Goal: Information Seeking & Learning: Learn about a topic

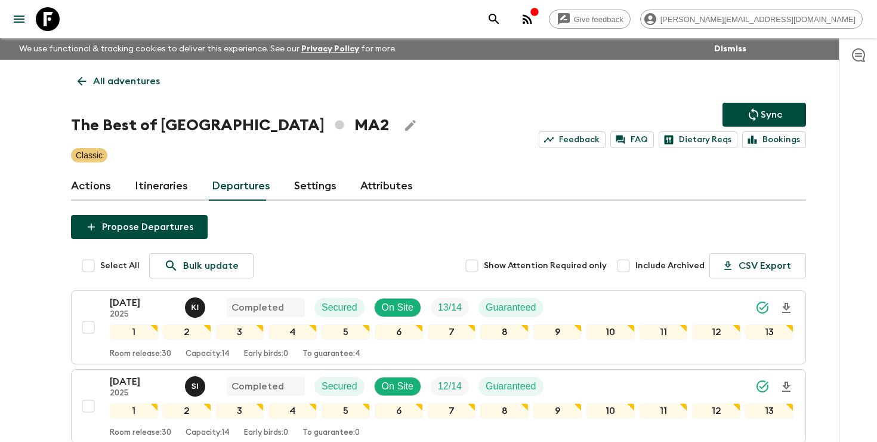
click at [501, 14] on icon "search adventures" at bounding box center [494, 19] width 14 height 14
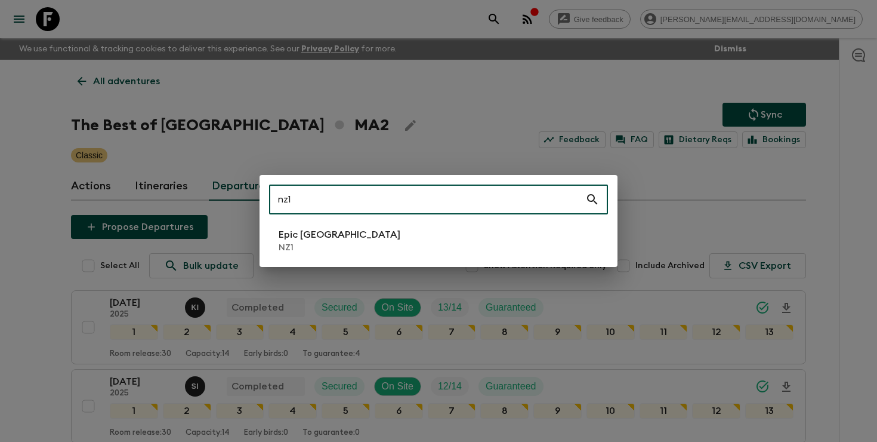
type input "nz1"
click at [356, 237] on p "Epic [GEOGRAPHIC_DATA]" at bounding box center [340, 234] width 122 height 14
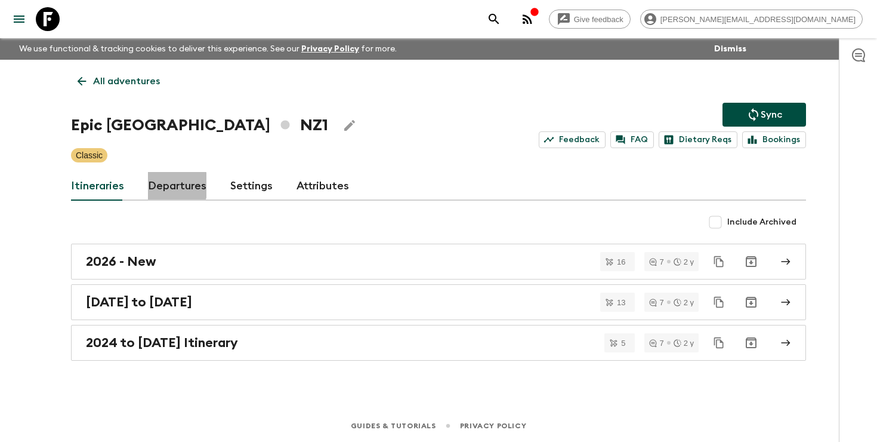
click at [163, 185] on link "Departures" at bounding box center [177, 186] width 58 height 29
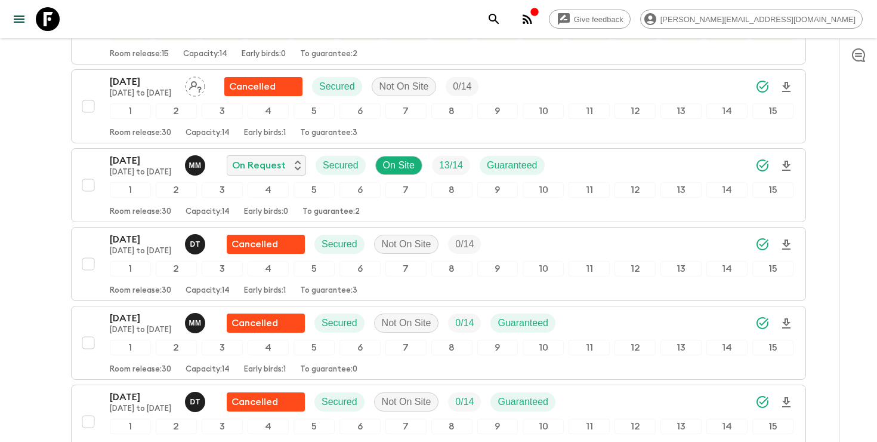
scroll to position [1089, 0]
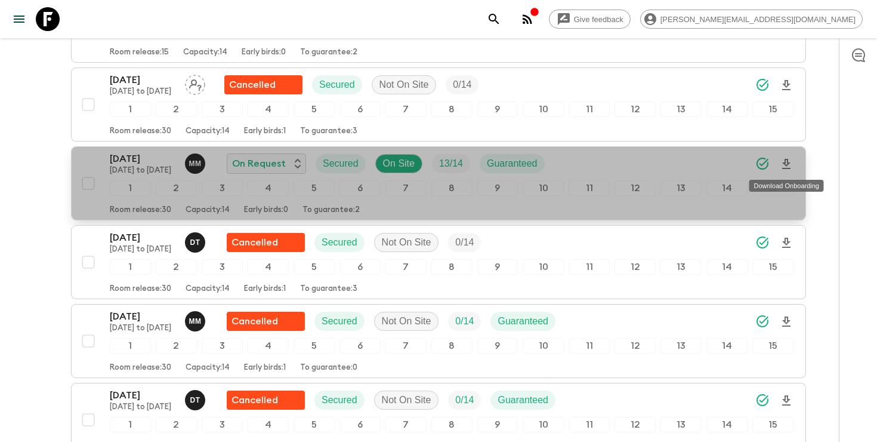
click at [786, 164] on icon "Download Onboarding" at bounding box center [786, 164] width 8 height 10
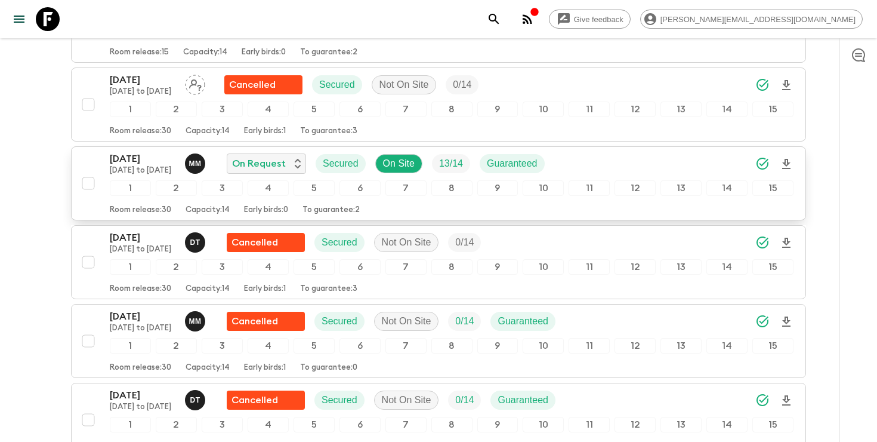
click at [501, 16] on icon "search adventures" at bounding box center [494, 19] width 14 height 14
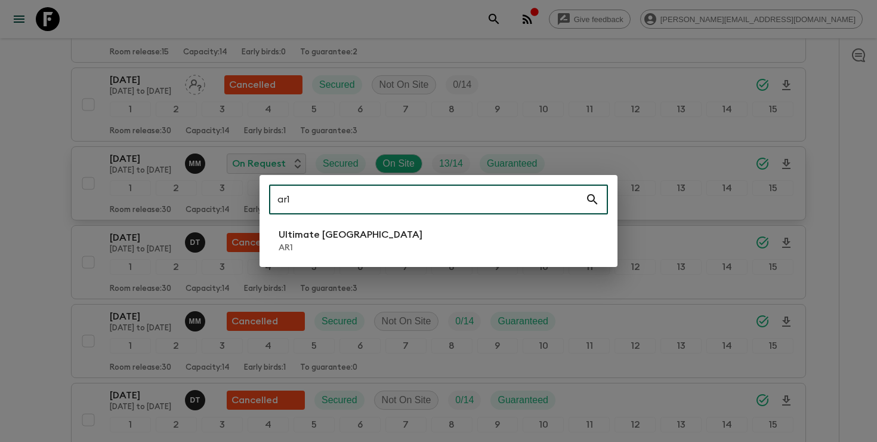
type input "ar1"
click at [358, 228] on p "Ultimate [GEOGRAPHIC_DATA]" at bounding box center [351, 234] width 144 height 14
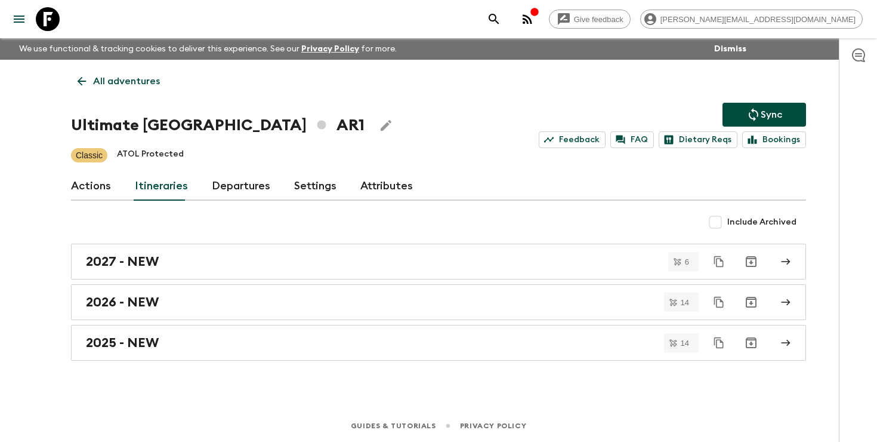
click at [246, 195] on link "Departures" at bounding box center [241, 186] width 58 height 29
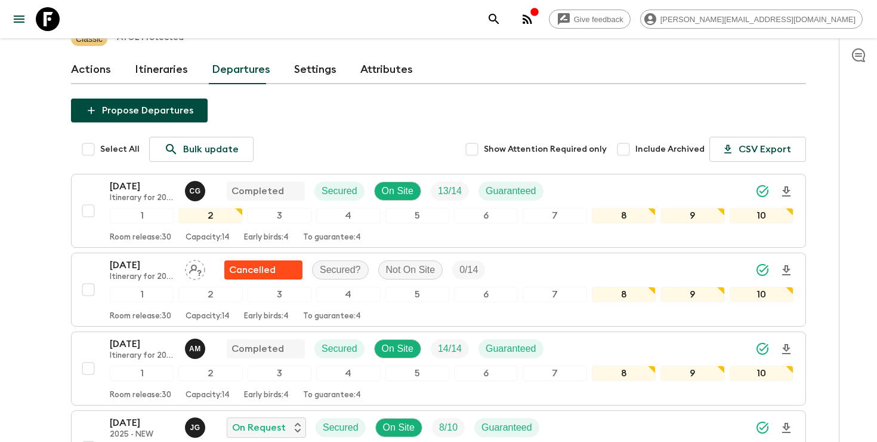
scroll to position [359, 0]
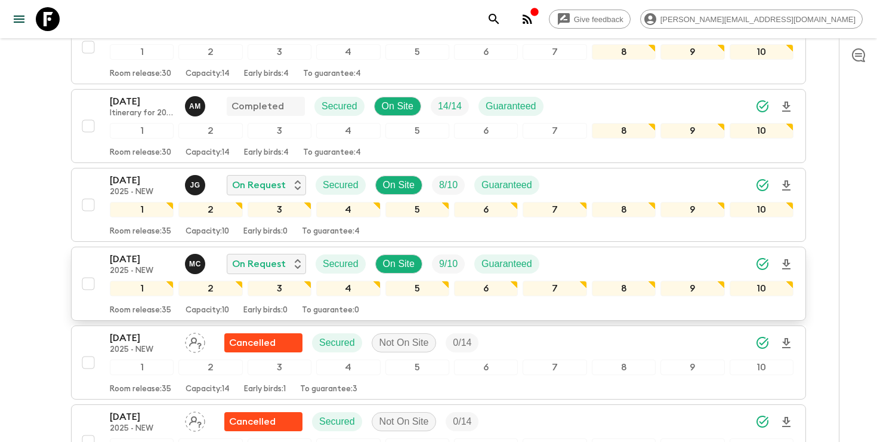
click at [789, 264] on icon "Download Onboarding" at bounding box center [786, 264] width 14 height 14
click at [499, 19] on icon "search adventures" at bounding box center [494, 19] width 10 height 10
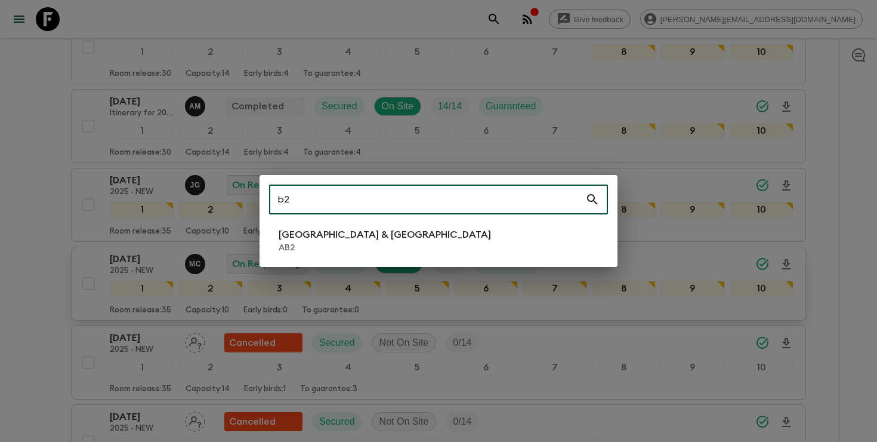
type input "b2"
click at [399, 242] on li "Argentina & [GEOGRAPHIC_DATA] AB2" at bounding box center [438, 240] width 339 height 33
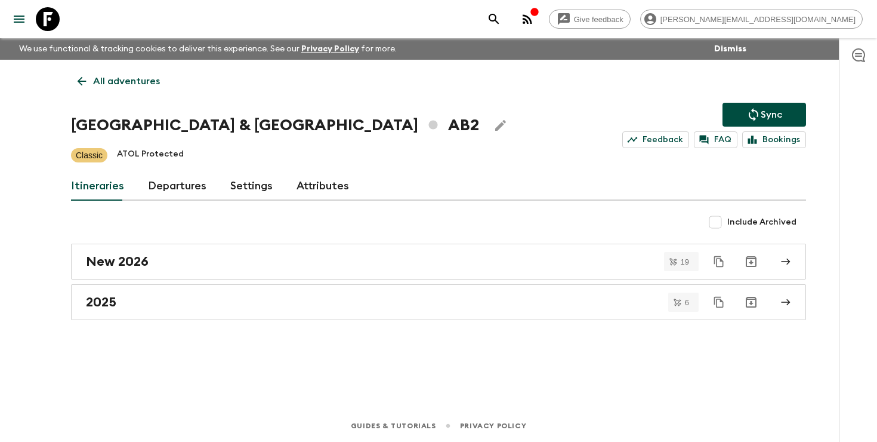
click at [165, 186] on link "Departures" at bounding box center [177, 186] width 58 height 29
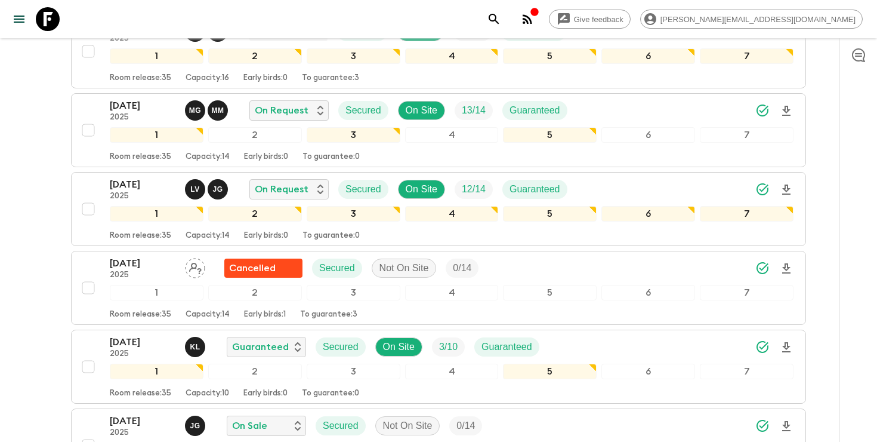
scroll to position [284, 0]
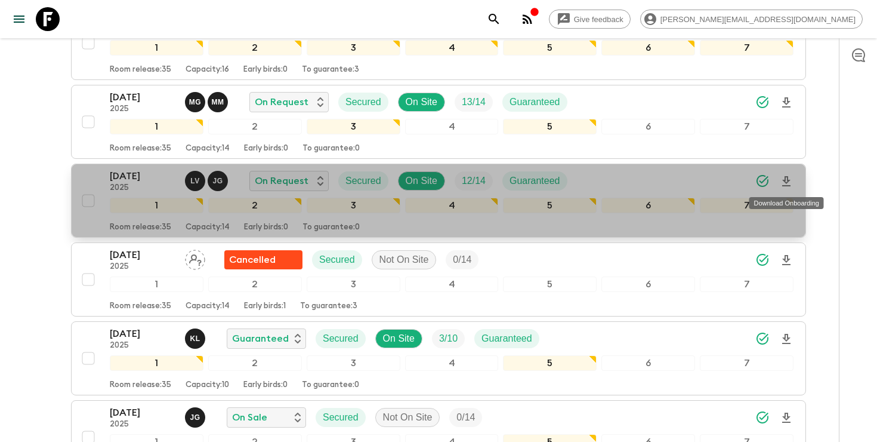
click at [788, 179] on icon "Download Onboarding" at bounding box center [786, 181] width 14 height 14
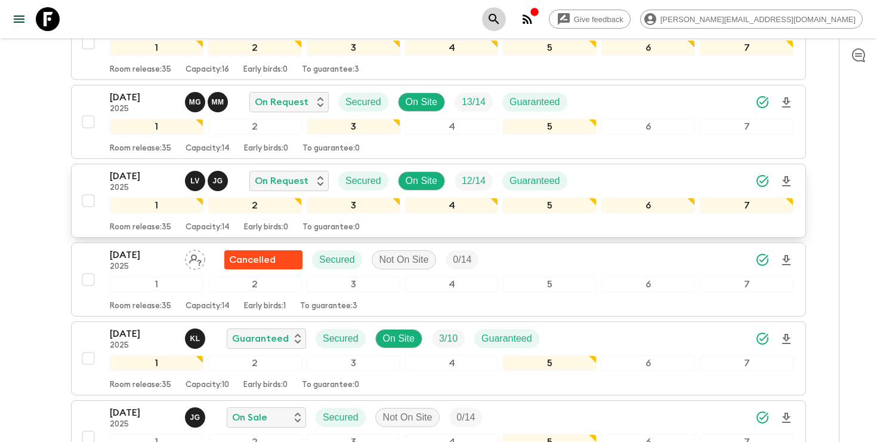
click at [499, 16] on icon "search adventures" at bounding box center [494, 19] width 10 height 10
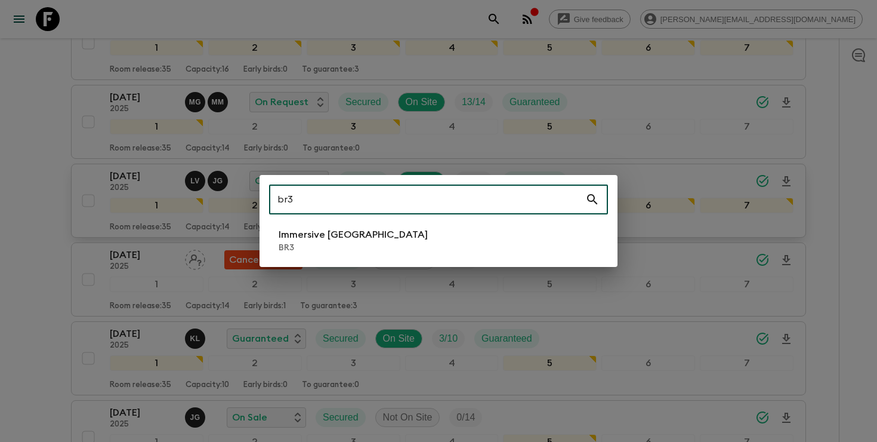
type input "br3"
click at [446, 245] on li "Immersive [GEOGRAPHIC_DATA] BR3" at bounding box center [438, 240] width 339 height 33
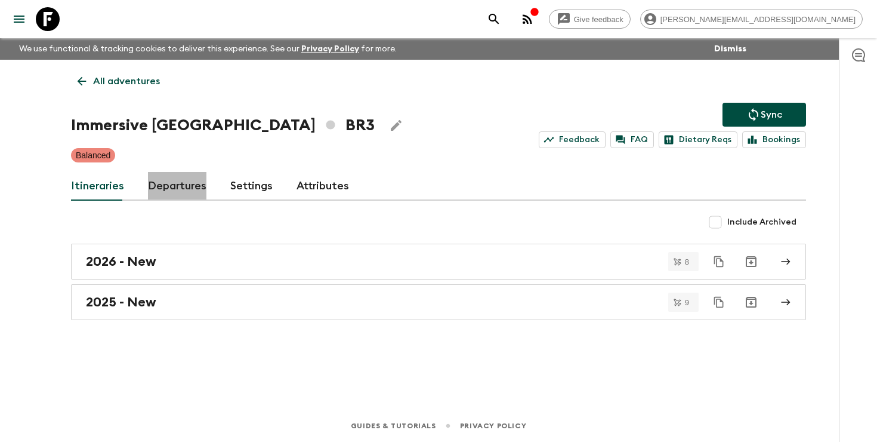
click at [192, 193] on link "Departures" at bounding box center [177, 186] width 58 height 29
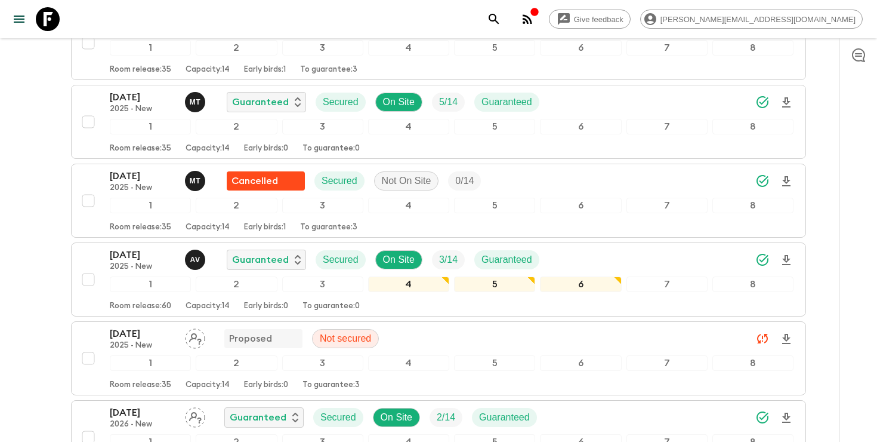
scroll to position [613, 0]
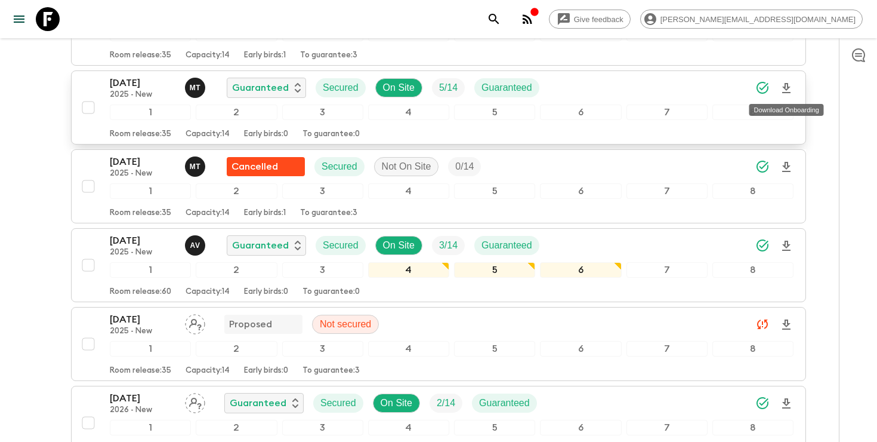
click at [786, 92] on icon "Download Onboarding" at bounding box center [786, 88] width 8 height 10
click at [127, 97] on p "2025 - New" at bounding box center [143, 95] width 66 height 10
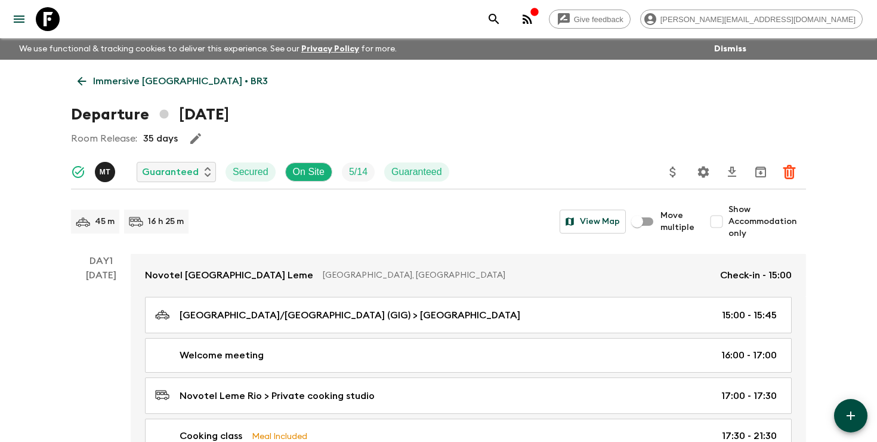
click at [501, 19] on icon "search adventures" at bounding box center [494, 19] width 14 height 14
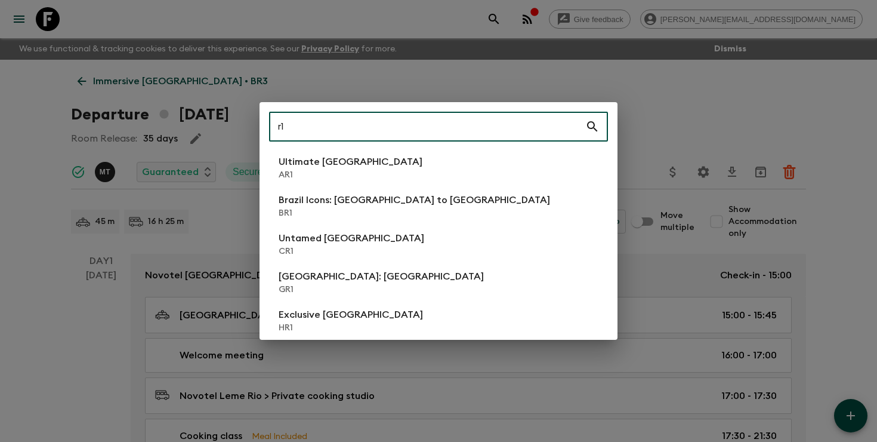
type input "r1"
click at [366, 176] on li "Ultimate Argentina AR1" at bounding box center [438, 167] width 339 height 33
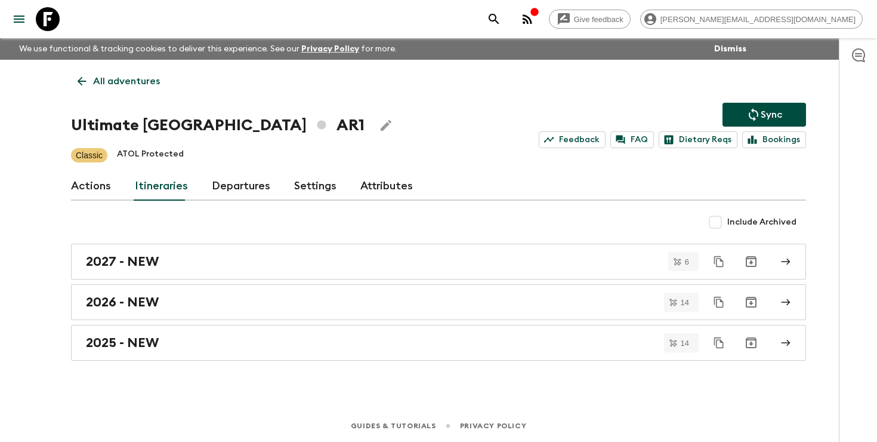
click at [224, 186] on link "Departures" at bounding box center [241, 186] width 58 height 29
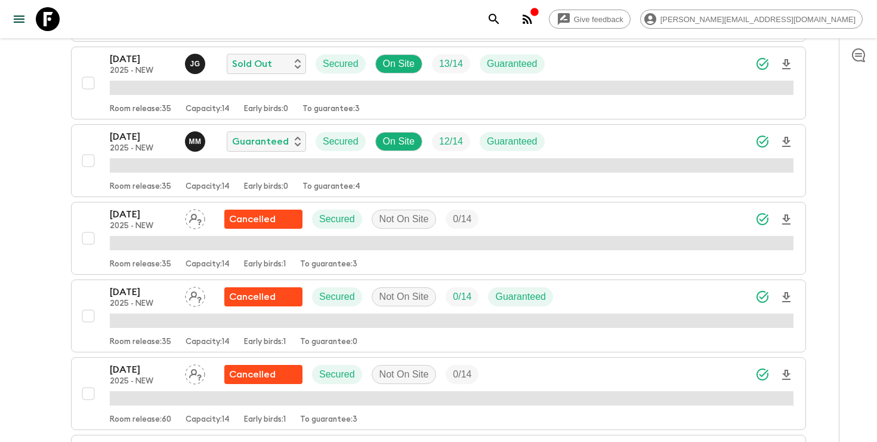
scroll to position [860, 0]
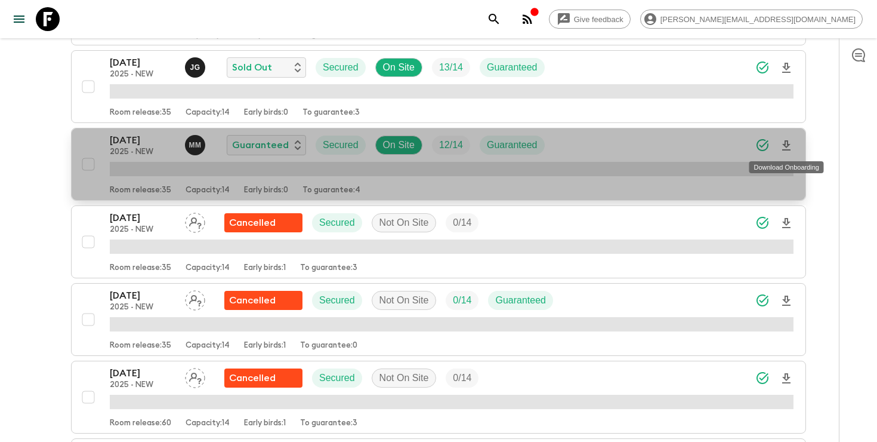
click at [788, 144] on icon "Download Onboarding" at bounding box center [786, 145] width 8 height 10
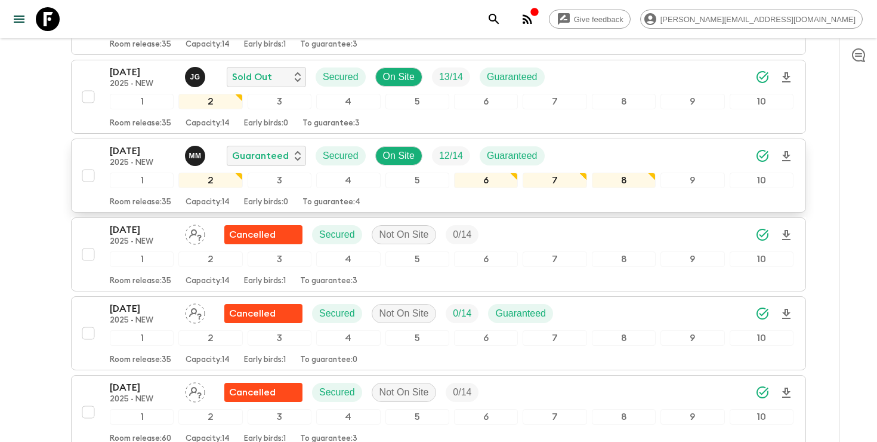
scroll to position [869, 0]
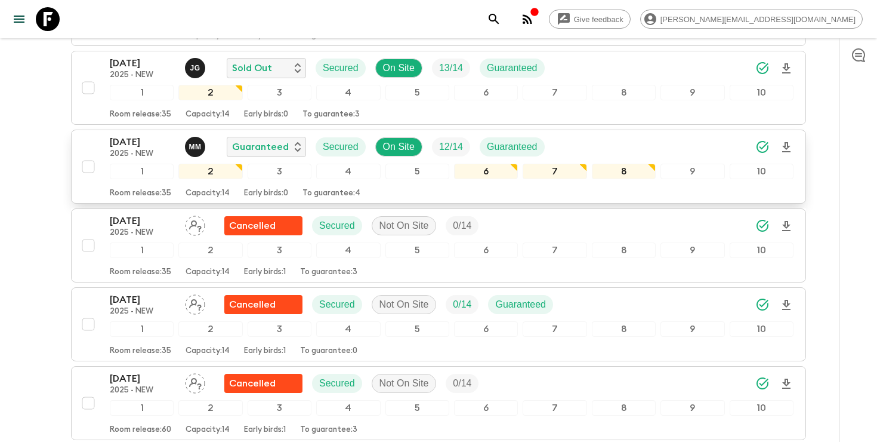
click at [501, 19] on icon "search adventures" at bounding box center [494, 19] width 14 height 14
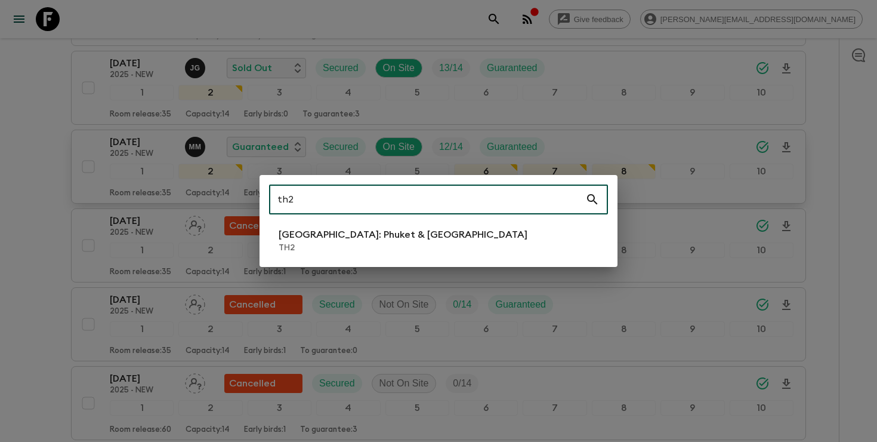
type input "th2"
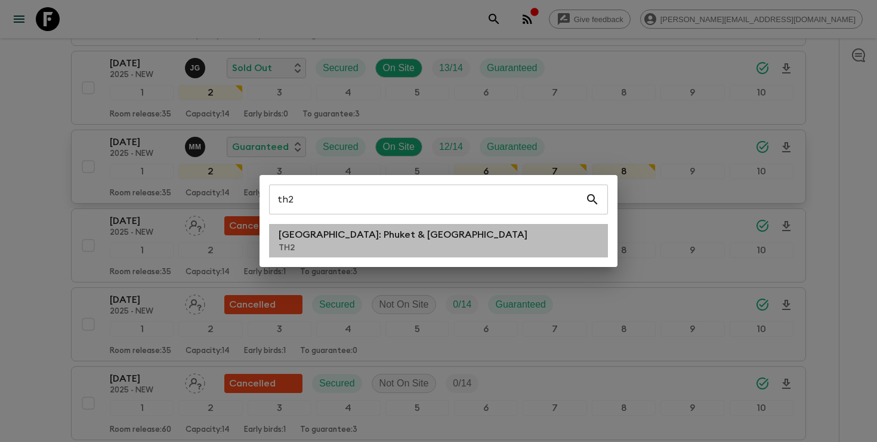
click at [365, 246] on p "TH2" at bounding box center [403, 248] width 249 height 12
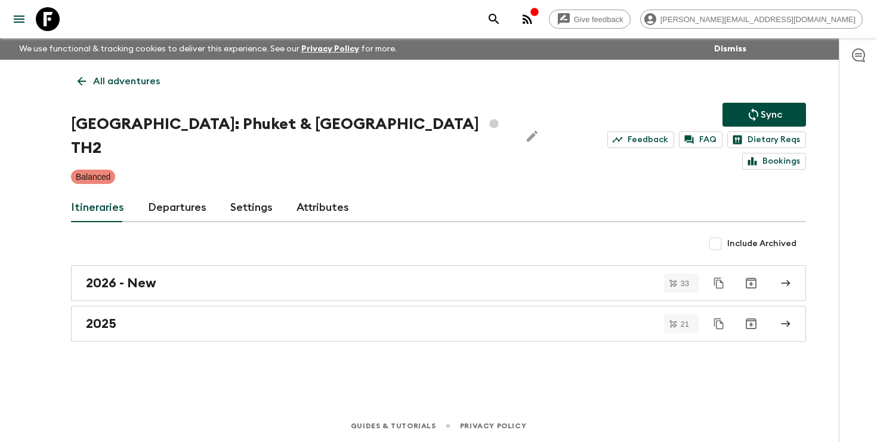
click at [176, 194] on link "Departures" at bounding box center [177, 207] width 58 height 29
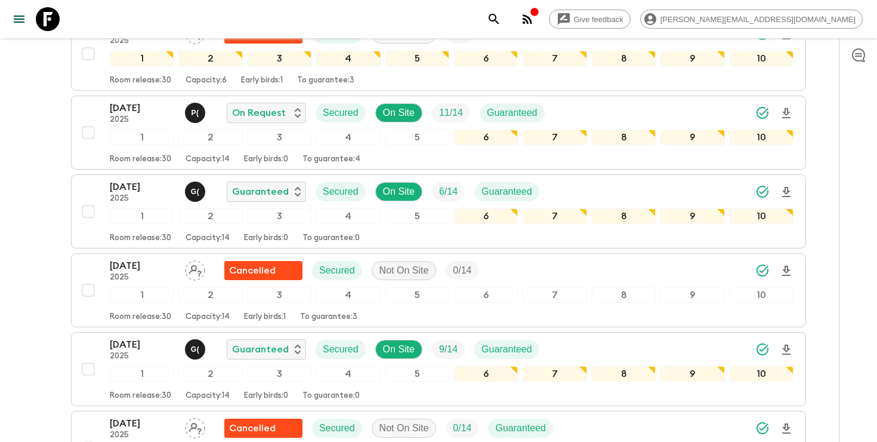
scroll to position [1268, 0]
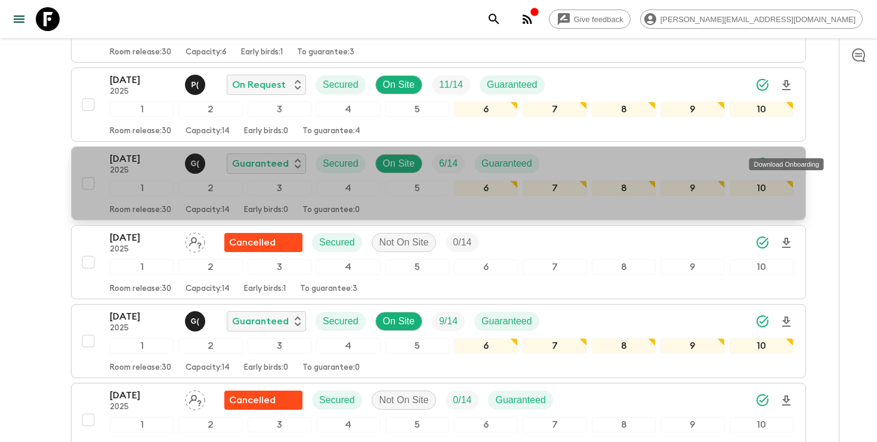
click at [786, 157] on icon "Download Onboarding" at bounding box center [786, 164] width 14 height 14
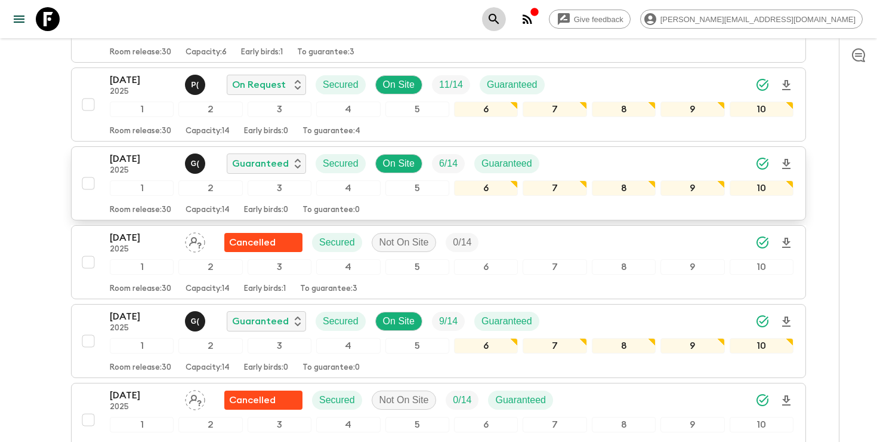
click at [501, 14] on icon "search adventures" at bounding box center [494, 19] width 14 height 14
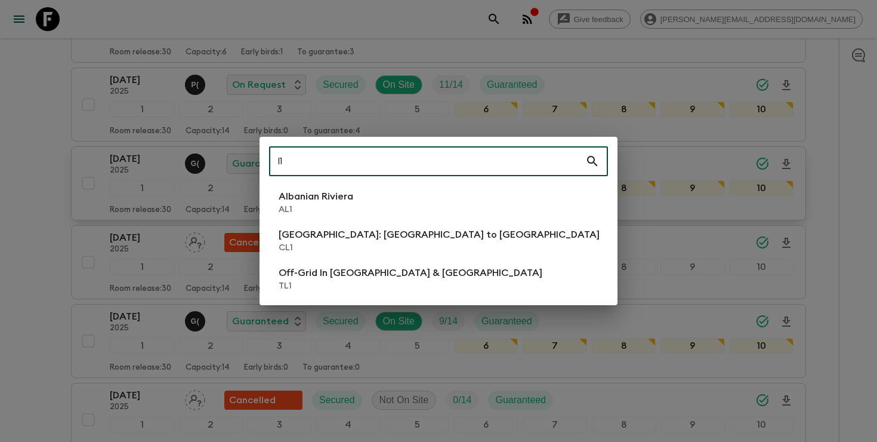
type input "l"
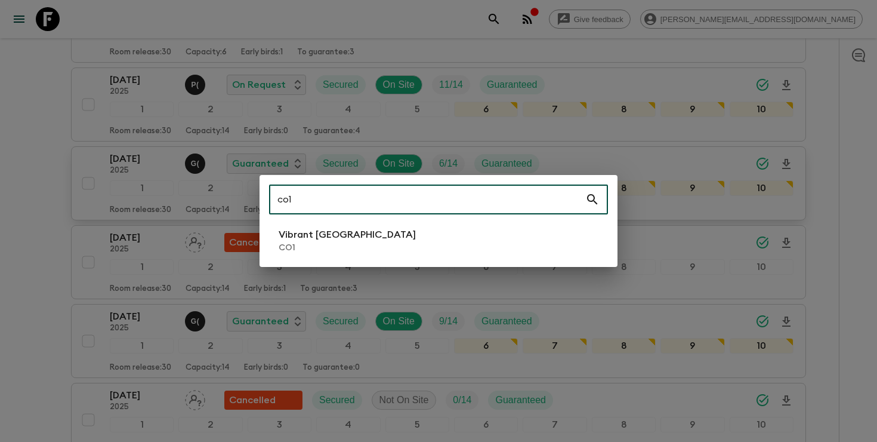
type input "co1"
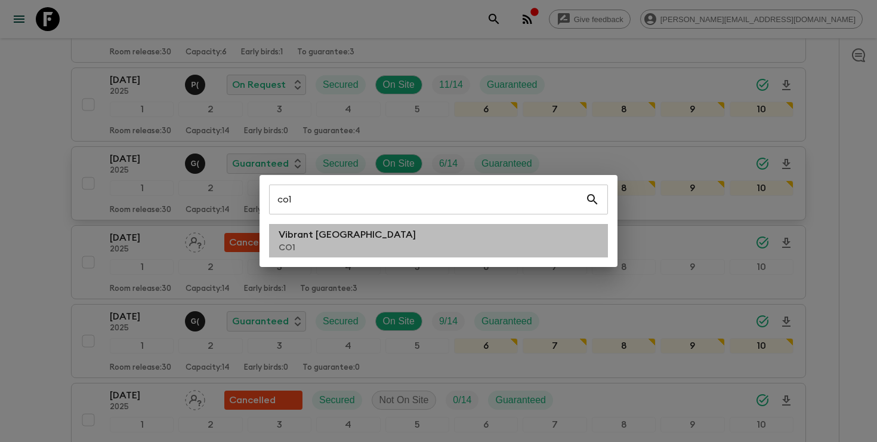
click at [296, 242] on p "CO1" at bounding box center [347, 248] width 137 height 12
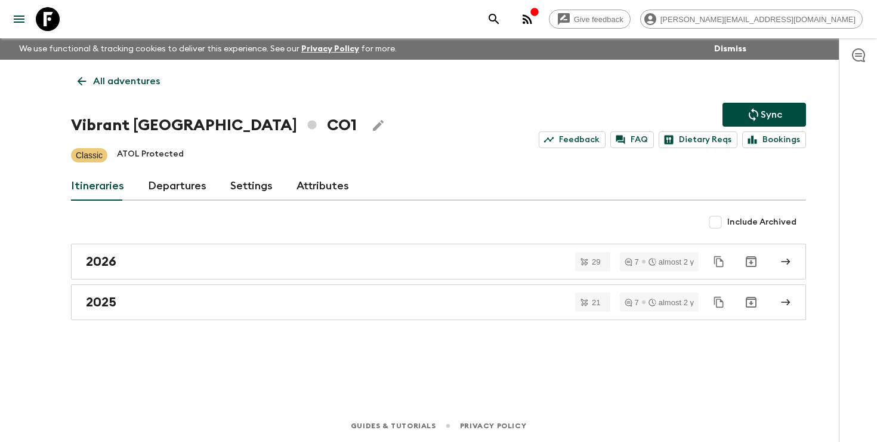
click at [172, 186] on link "Departures" at bounding box center [177, 186] width 58 height 29
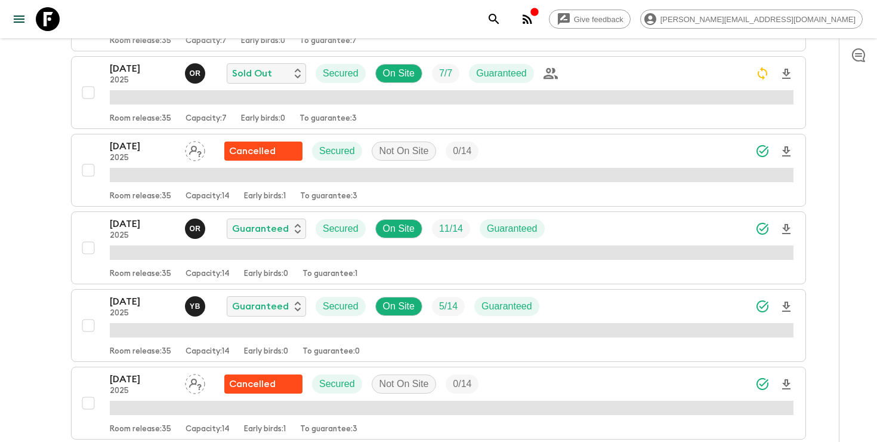
scroll to position [1110, 0]
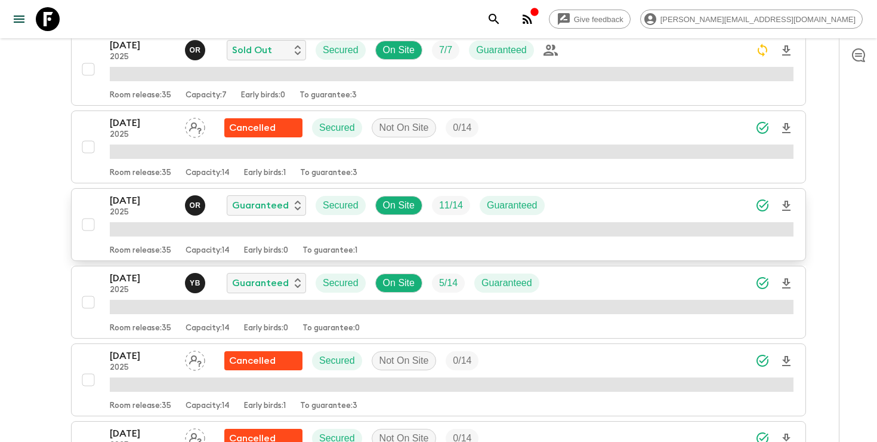
click at [791, 203] on icon "Download Onboarding" at bounding box center [786, 206] width 14 height 14
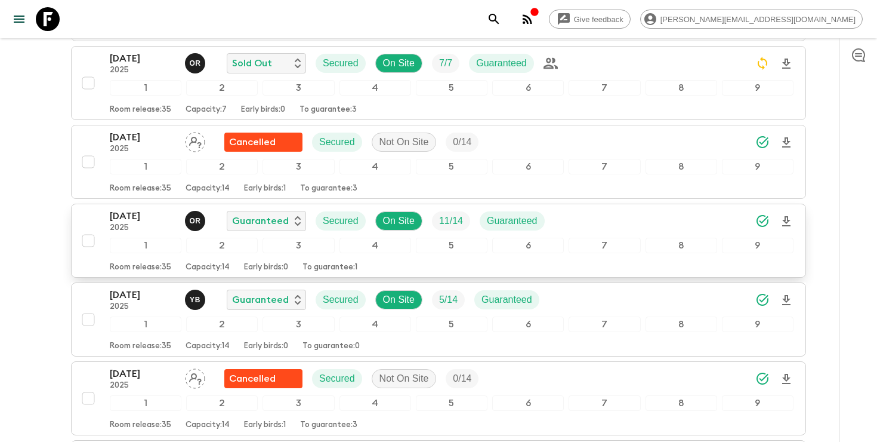
scroll to position [1123, 0]
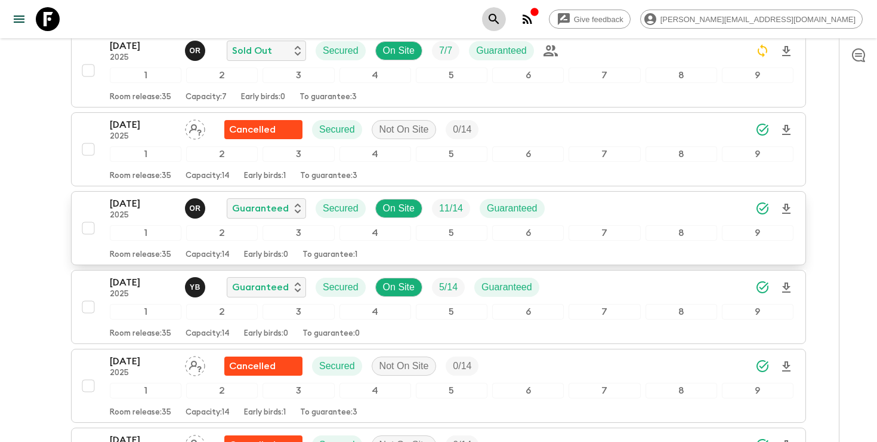
click at [501, 17] on icon "search adventures" at bounding box center [494, 19] width 14 height 14
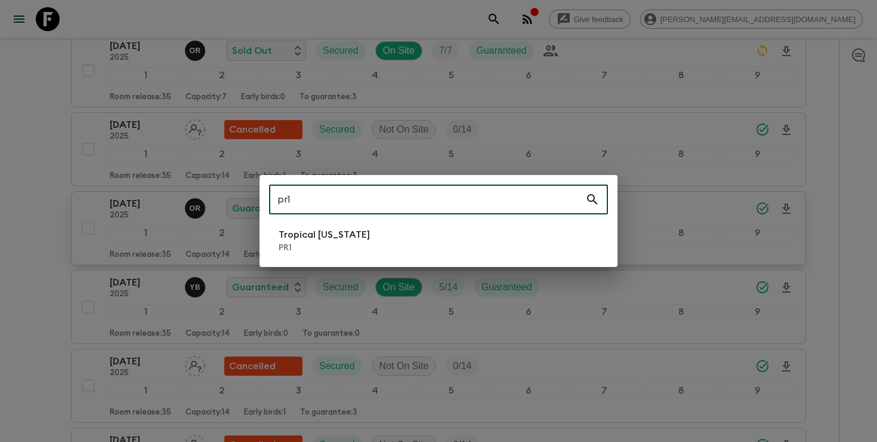
type input "pr1"
click at [388, 243] on li "Tropical [US_STATE] PR1" at bounding box center [438, 240] width 339 height 33
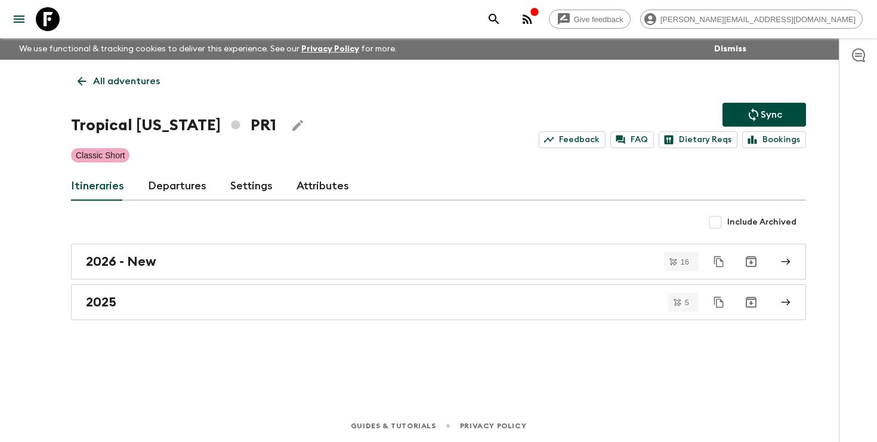
click at [184, 183] on link "Departures" at bounding box center [177, 186] width 58 height 29
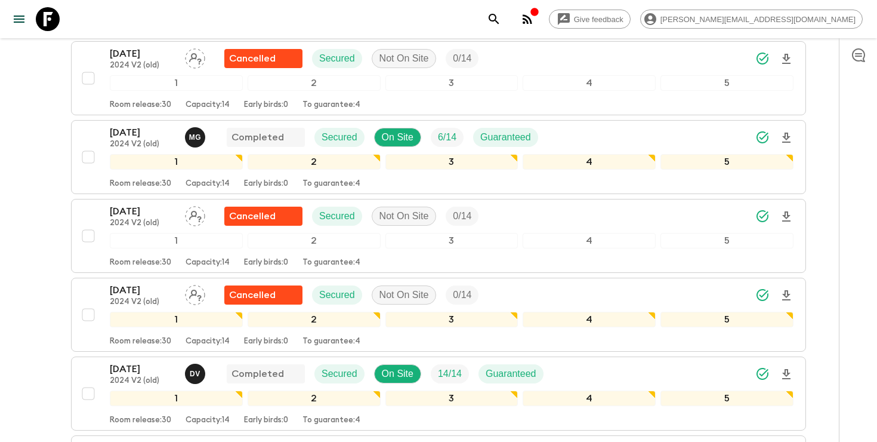
scroll to position [326, 0]
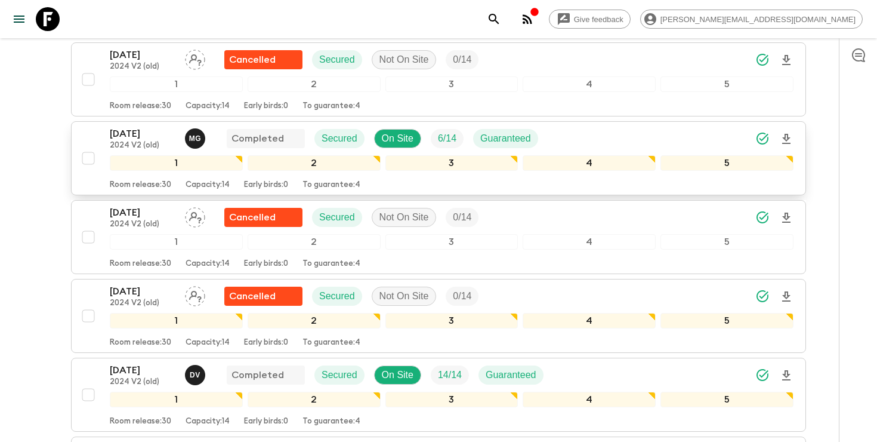
click at [785, 137] on icon "Download Onboarding" at bounding box center [786, 139] width 8 height 10
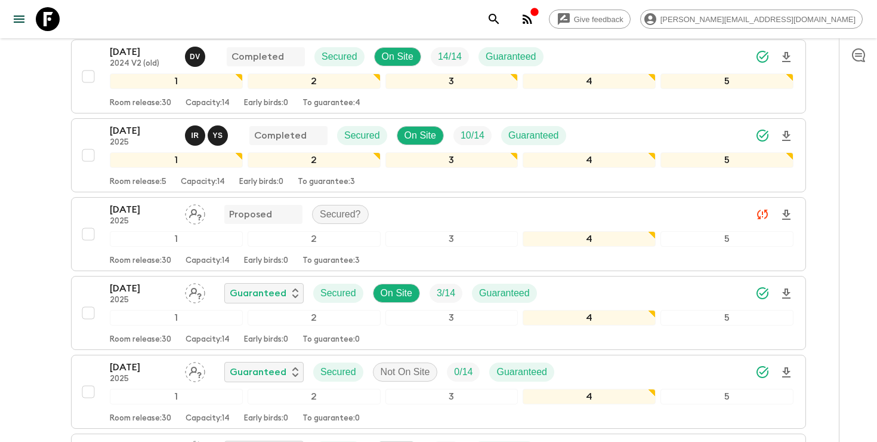
scroll to position [711, 0]
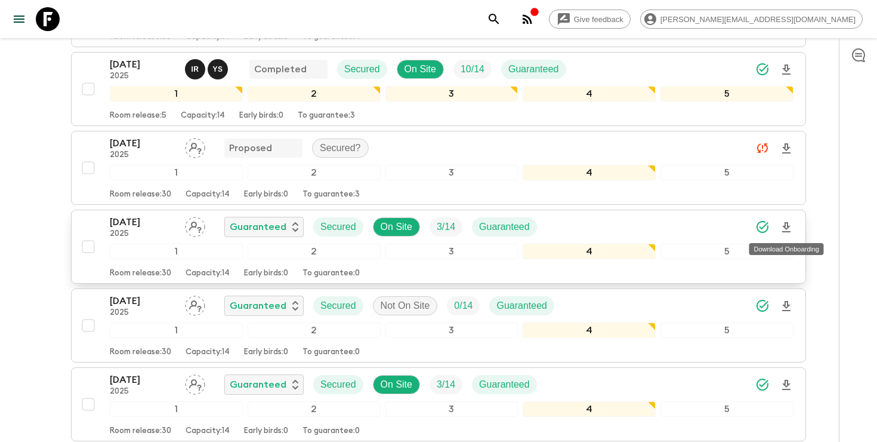
click at [790, 224] on icon "Download Onboarding" at bounding box center [786, 227] width 14 height 14
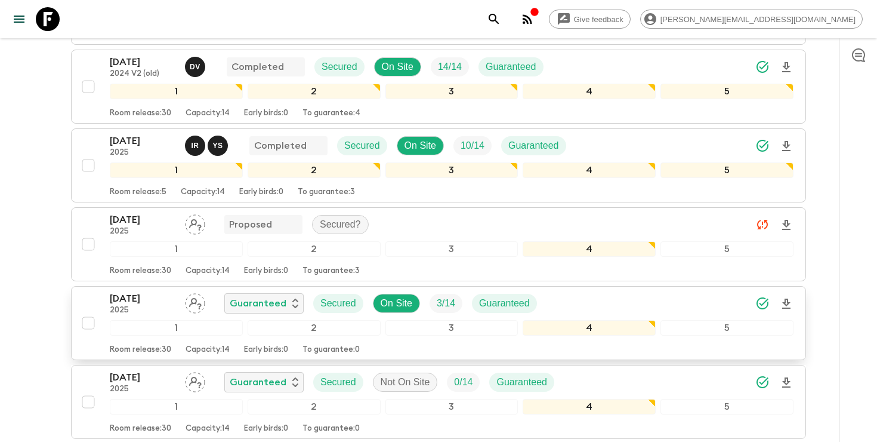
scroll to position [630, 0]
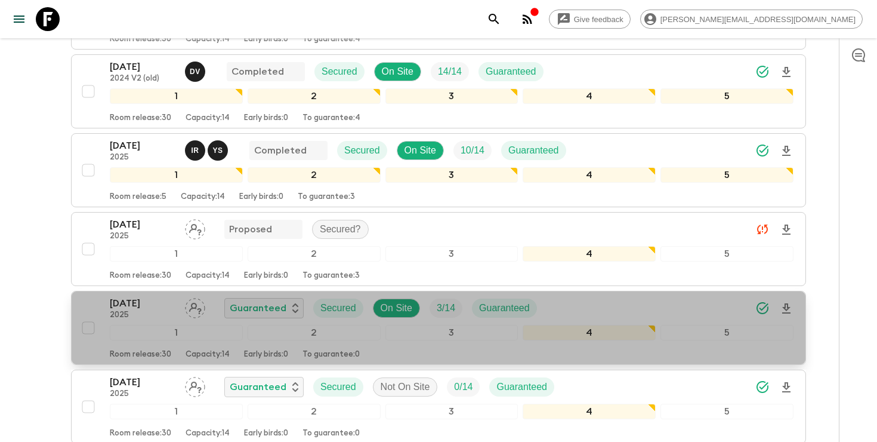
click at [120, 303] on p "[DATE]" at bounding box center [143, 303] width 66 height 14
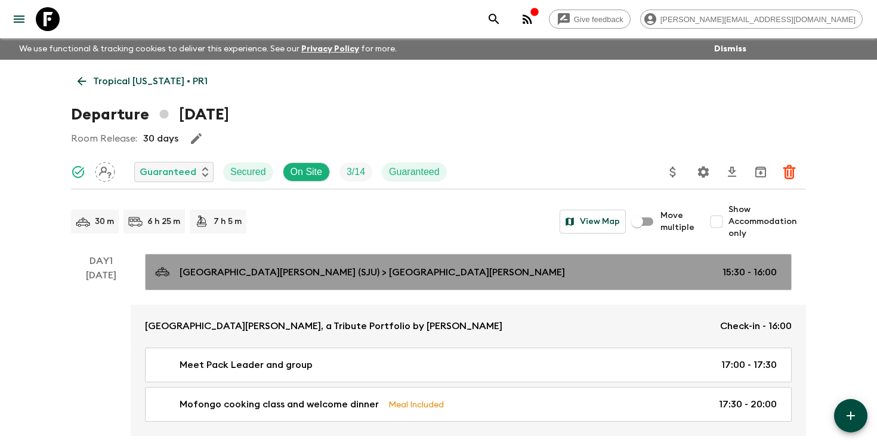
click at [266, 277] on p "[GEOGRAPHIC_DATA][PERSON_NAME] (SJU) > [GEOGRAPHIC_DATA][PERSON_NAME]" at bounding box center [372, 272] width 385 height 14
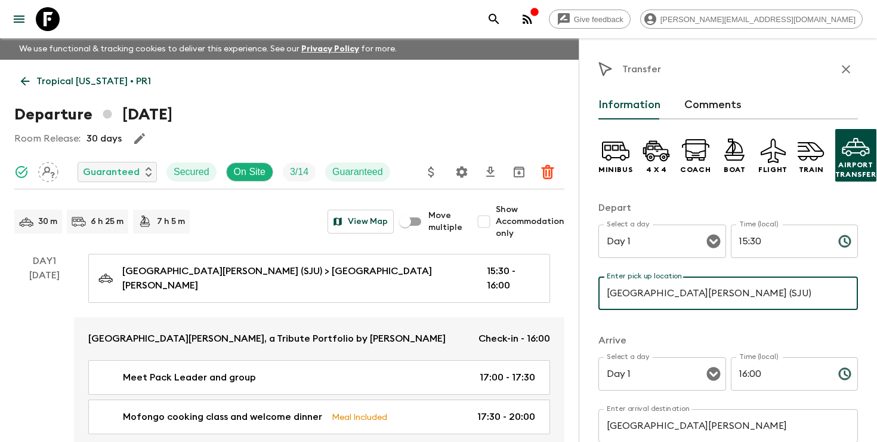
drag, startPoint x: 708, startPoint y: 294, endPoint x: 587, endPoint y: 294, distance: 120.5
click at [588, 294] on div "Transfer Information Comments Minibus 4 x 4 Coach Boat Flight Train Airport Tra…" at bounding box center [728, 259] width 298 height 442
click at [667, 294] on input "[GEOGRAPHIC_DATA][PERSON_NAME] (SJU)" at bounding box center [728, 292] width 260 height 33
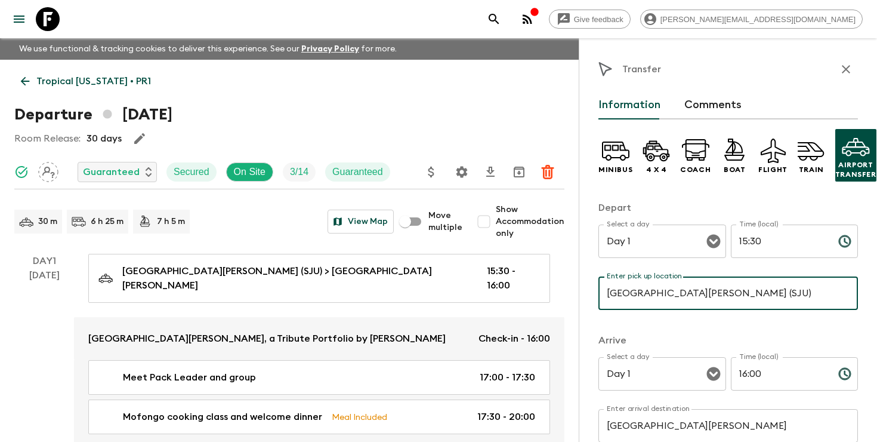
click at [499, 21] on icon "search adventures" at bounding box center [494, 19] width 10 height 10
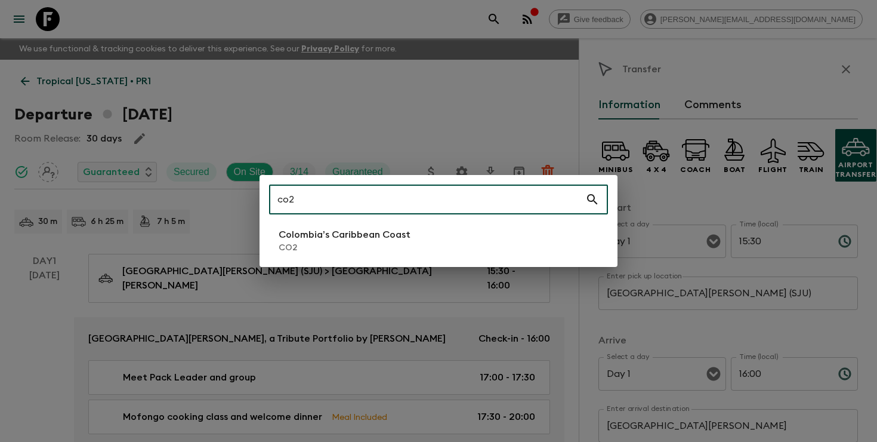
type input "co2"
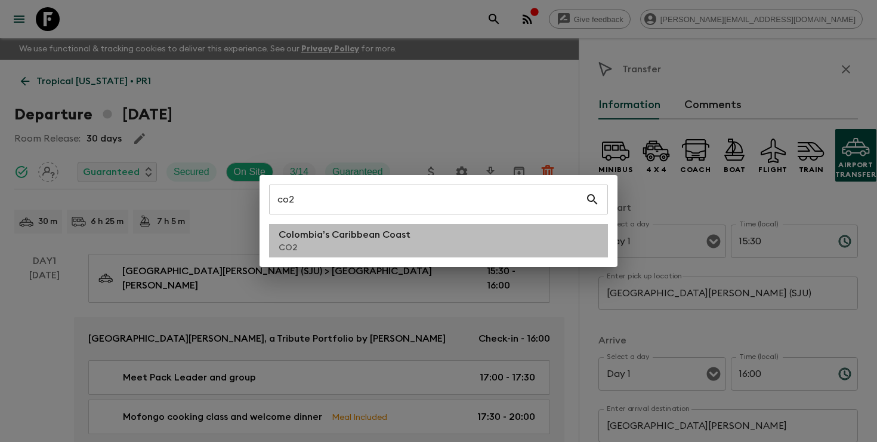
click at [399, 251] on p "CO2" at bounding box center [345, 248] width 132 height 12
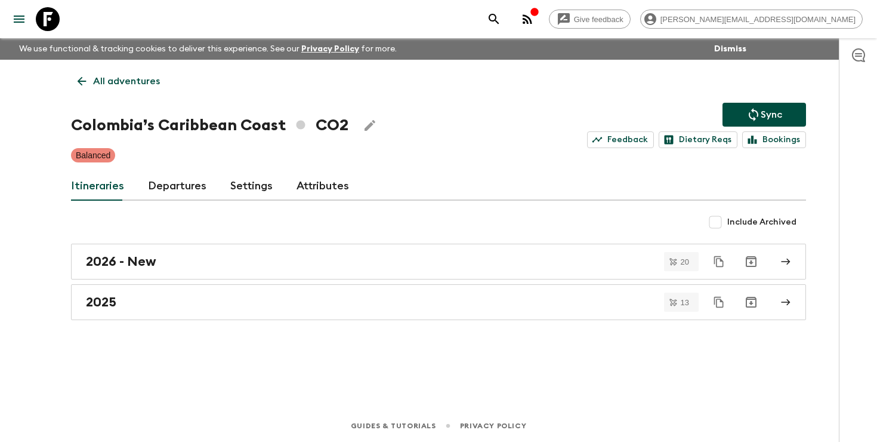
click at [171, 183] on link "Departures" at bounding box center [177, 186] width 58 height 29
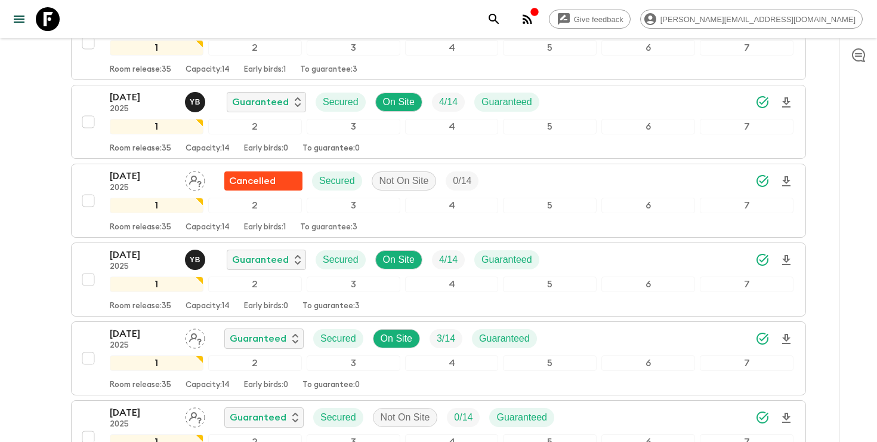
scroll to position [879, 0]
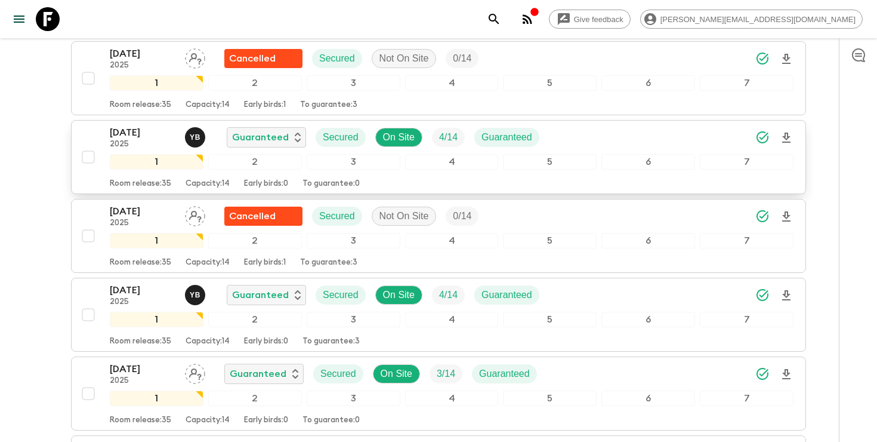
click at [780, 137] on icon "Download Onboarding" at bounding box center [786, 138] width 14 height 14
click at [501, 14] on icon "search adventures" at bounding box center [494, 19] width 14 height 14
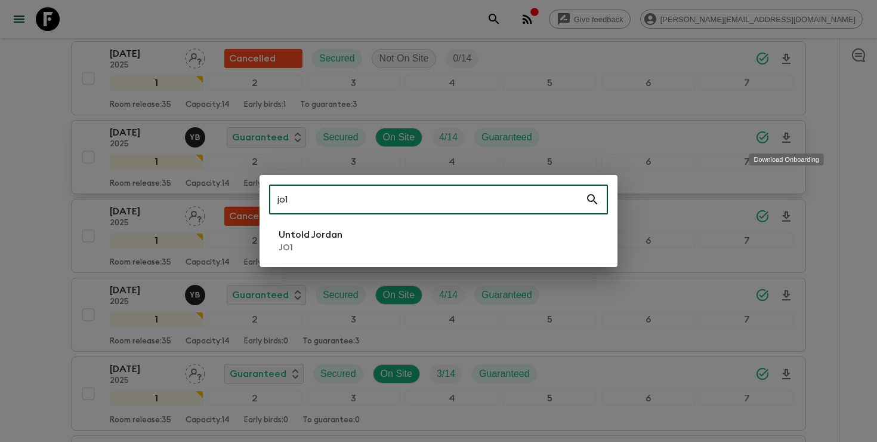
type input "jo1"
click at [371, 229] on li "Untold Jordan JO1" at bounding box center [438, 240] width 339 height 33
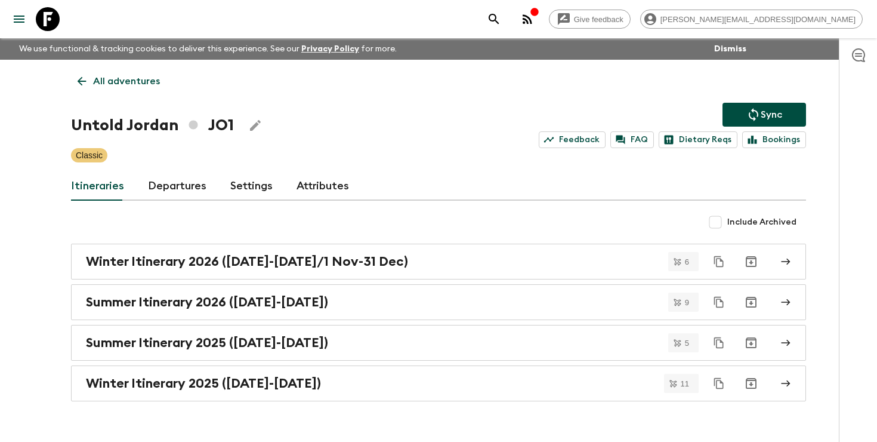
click at [196, 188] on link "Departures" at bounding box center [177, 186] width 58 height 29
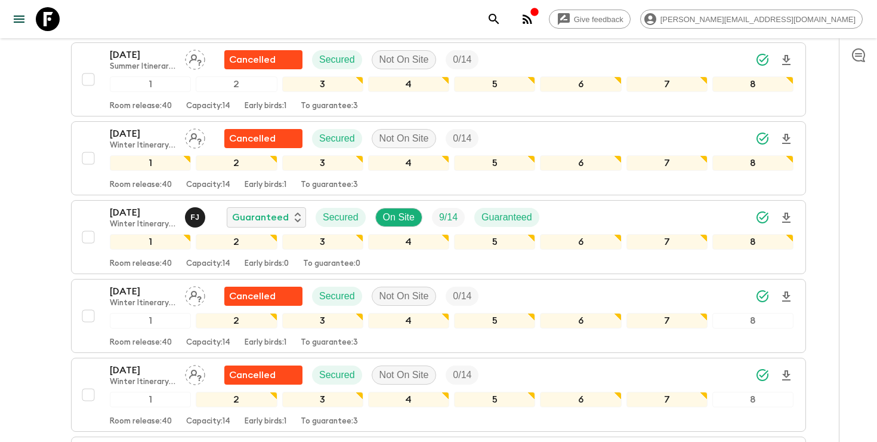
scroll to position [827, 0]
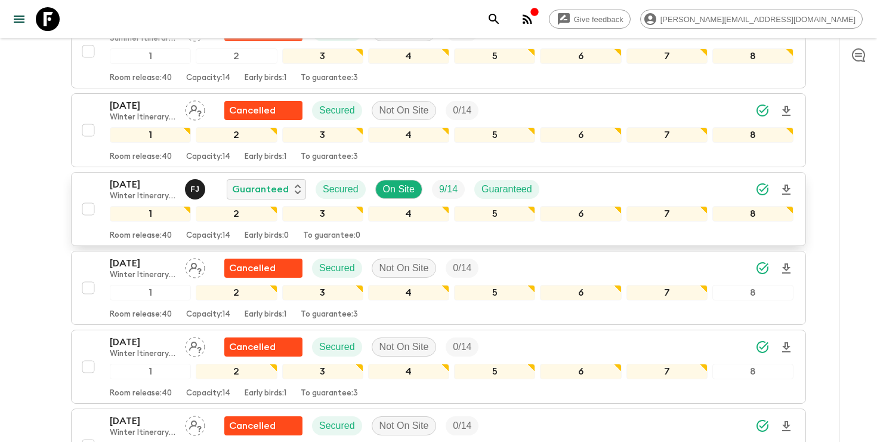
click at [783, 186] on icon "Download Onboarding" at bounding box center [786, 190] width 14 height 14
click at [126, 189] on p "[DATE]" at bounding box center [143, 184] width 66 height 14
